Goal: Transaction & Acquisition: Purchase product/service

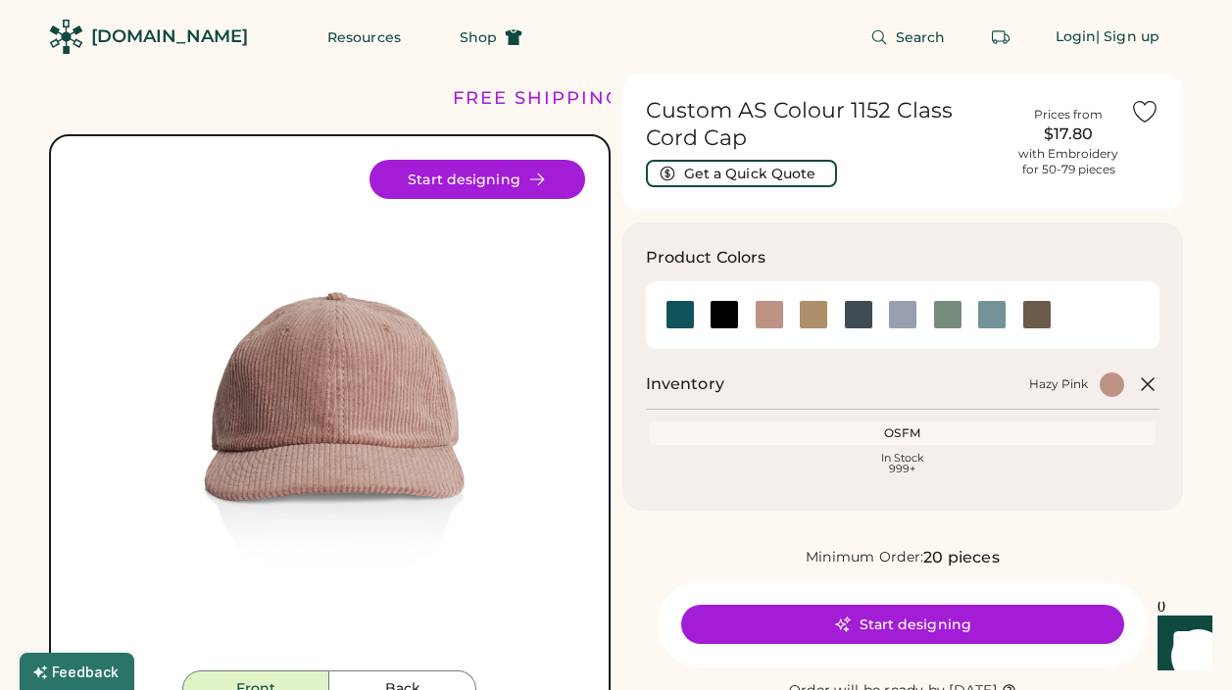
scroll to position [175, 0]
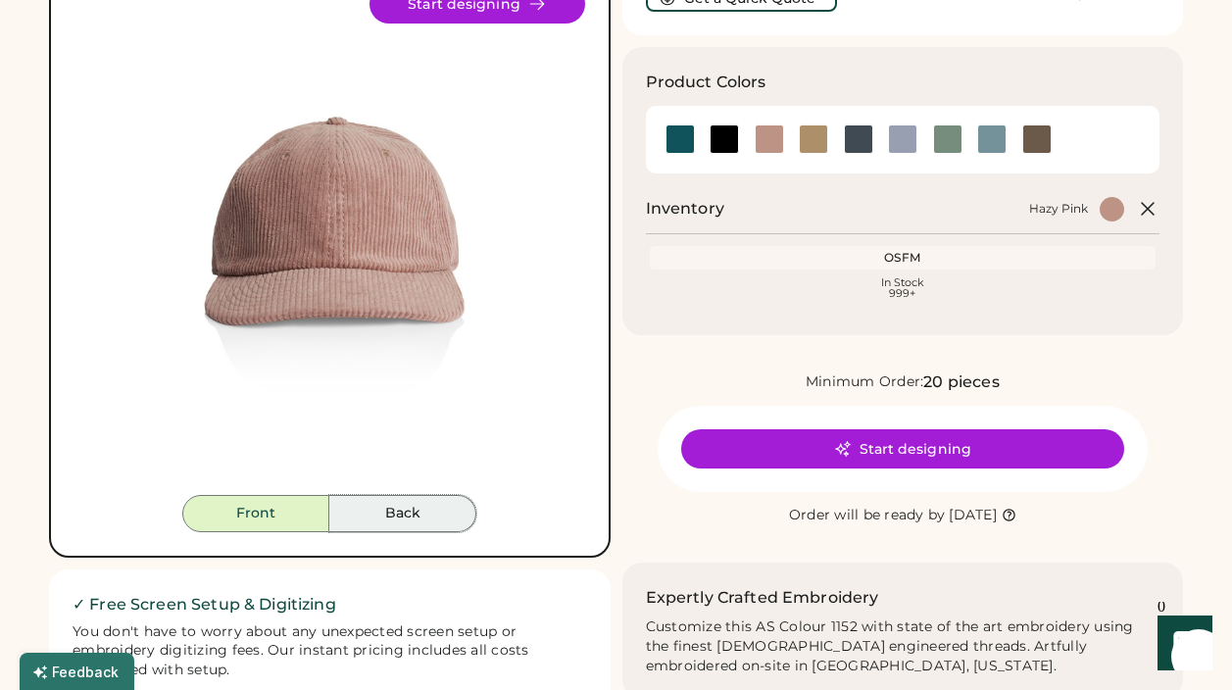
click at [438, 500] on button "Back" at bounding box center [402, 513] width 147 height 37
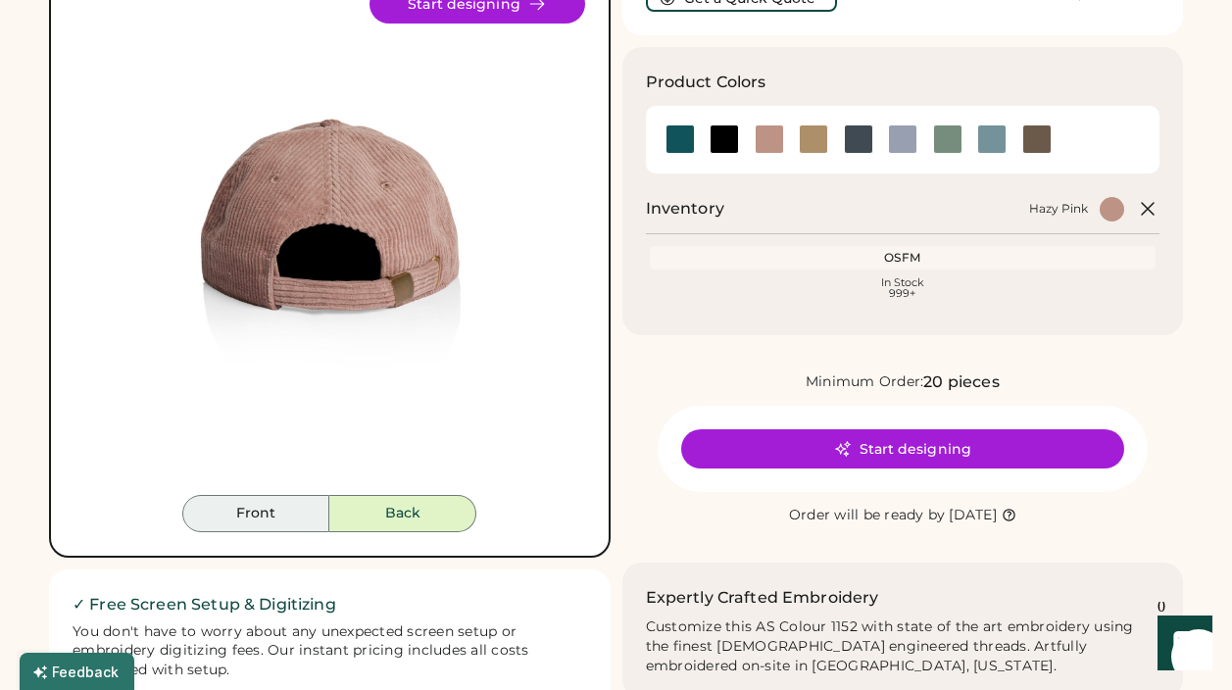
click at [286, 522] on button "Front" at bounding box center [255, 513] width 147 height 37
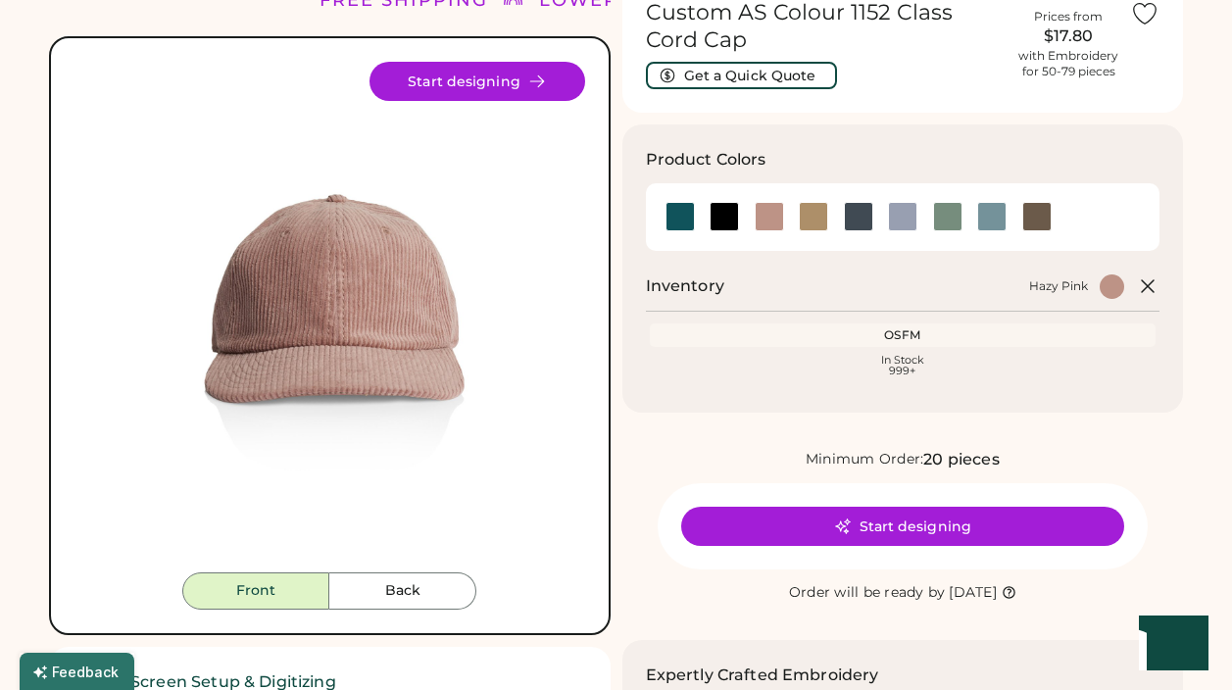
scroll to position [97, 0]
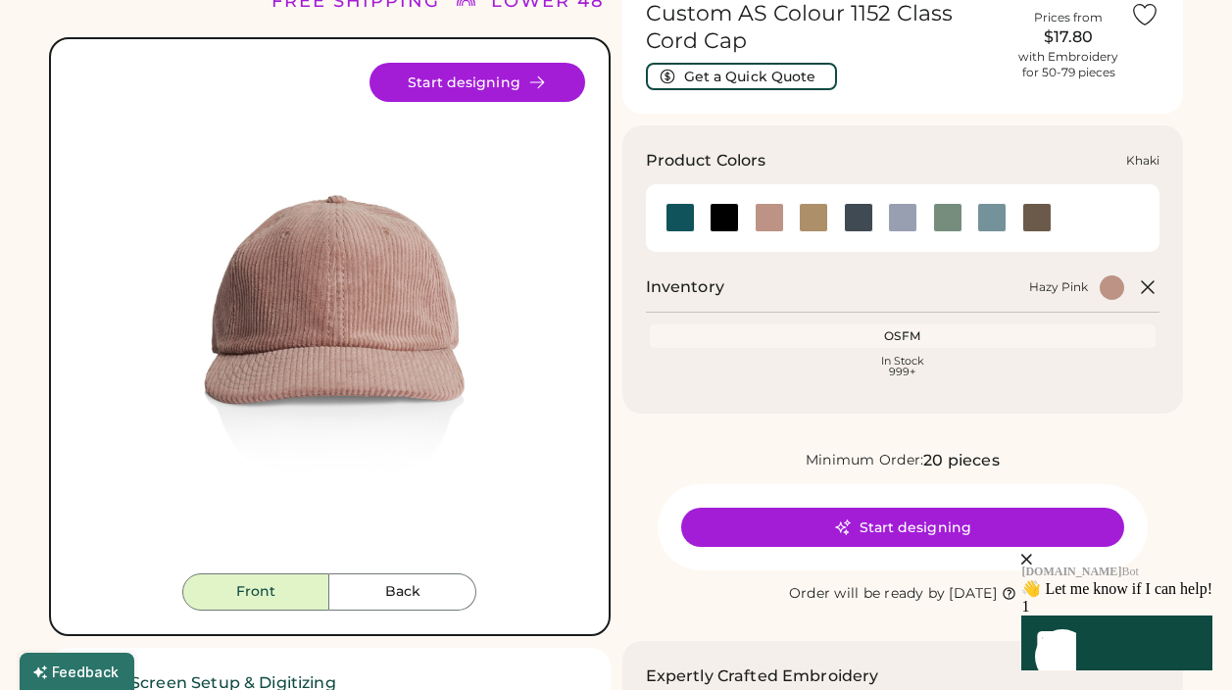
click at [814, 211] on div at bounding box center [812, 217] width 29 height 29
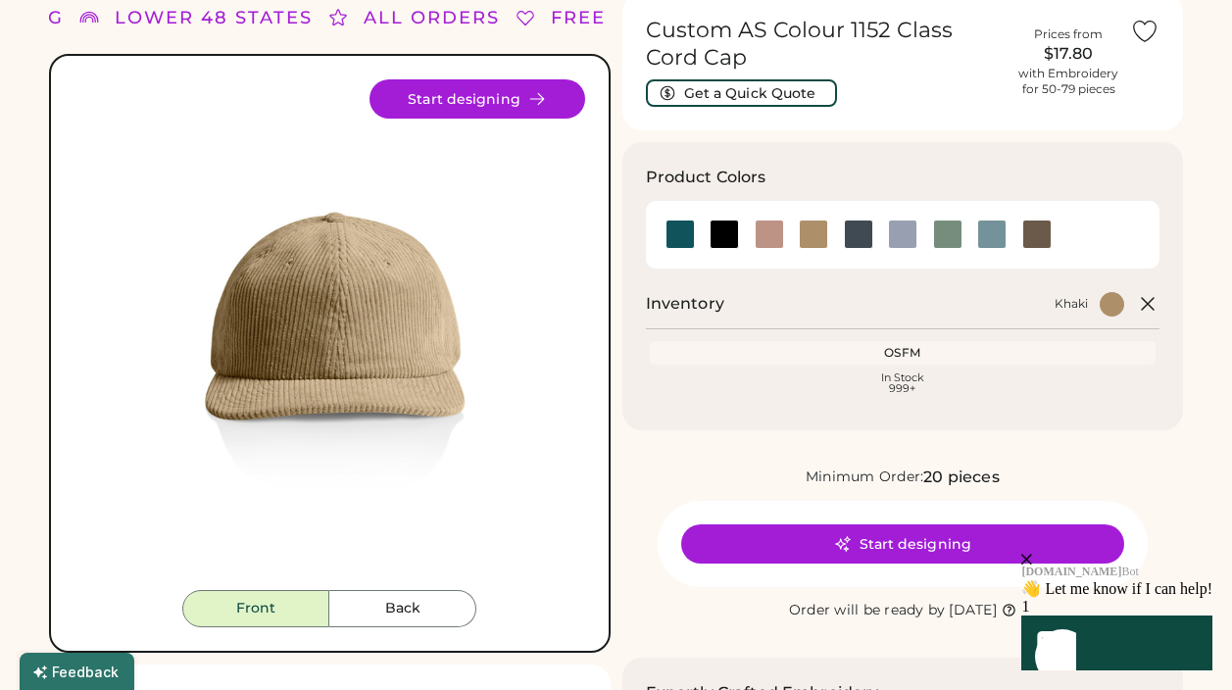
scroll to position [82, 0]
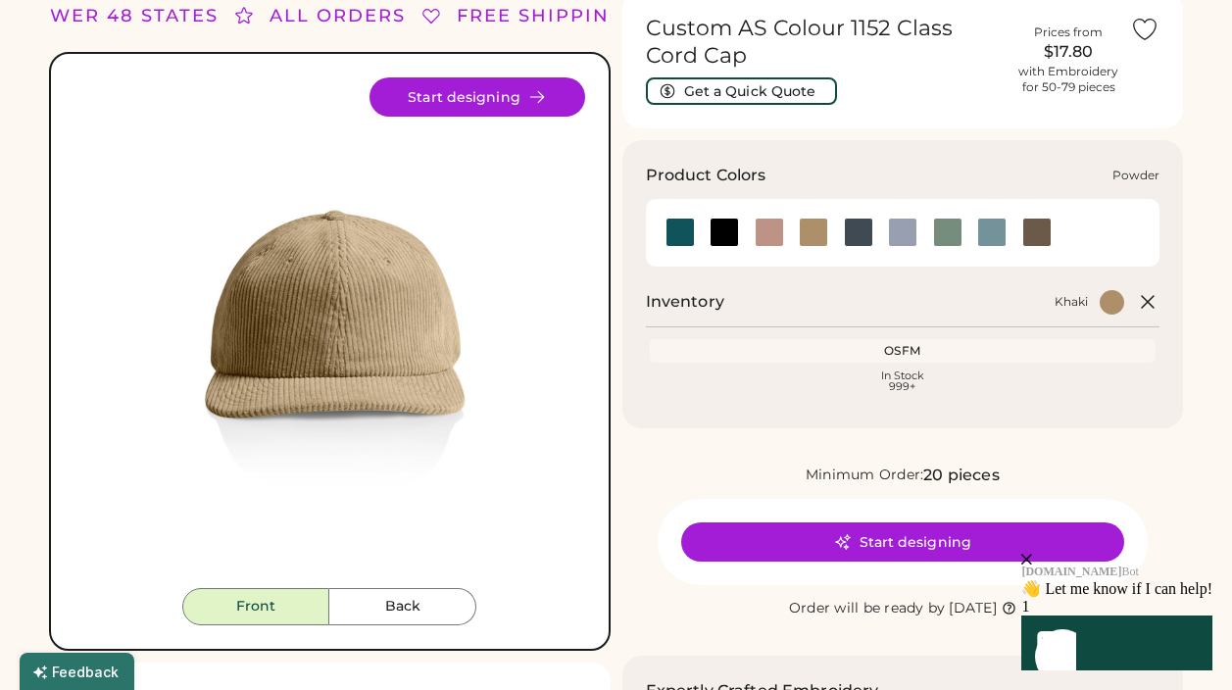
click at [893, 226] on div at bounding box center [902, 232] width 29 height 29
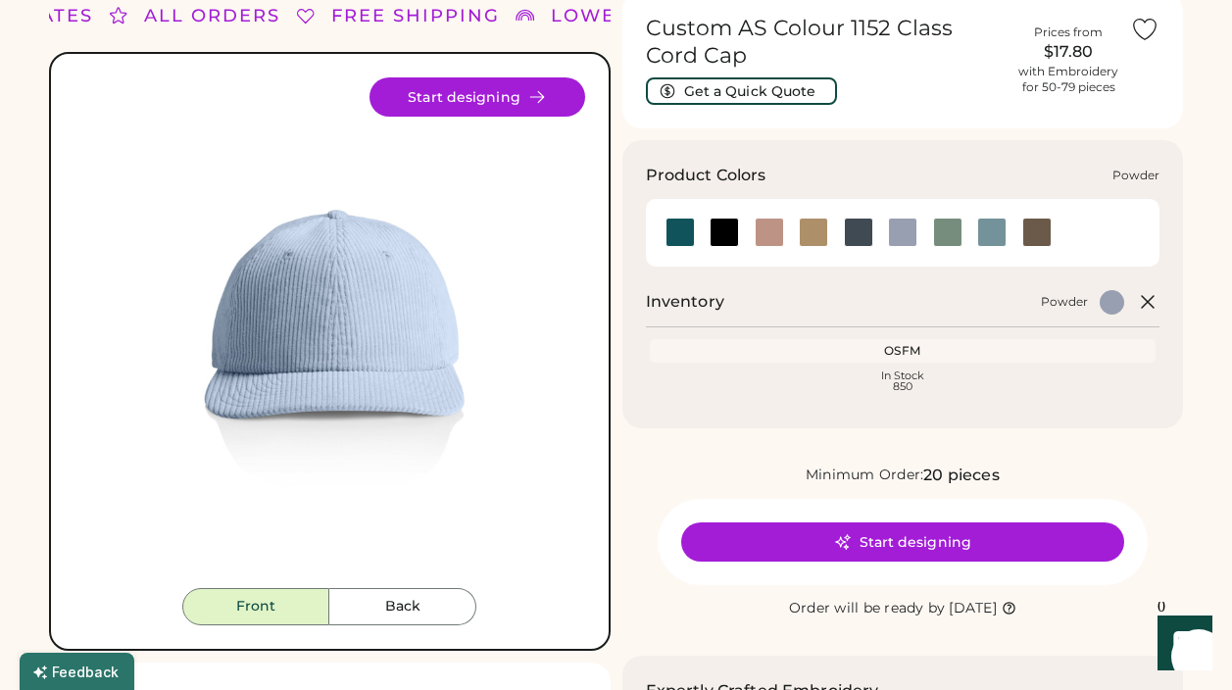
click at [896, 241] on div at bounding box center [902, 232] width 29 height 29
click at [892, 545] on button "Start designing" at bounding box center [902, 541] width 443 height 39
